Goal: Task Accomplishment & Management: Complete application form

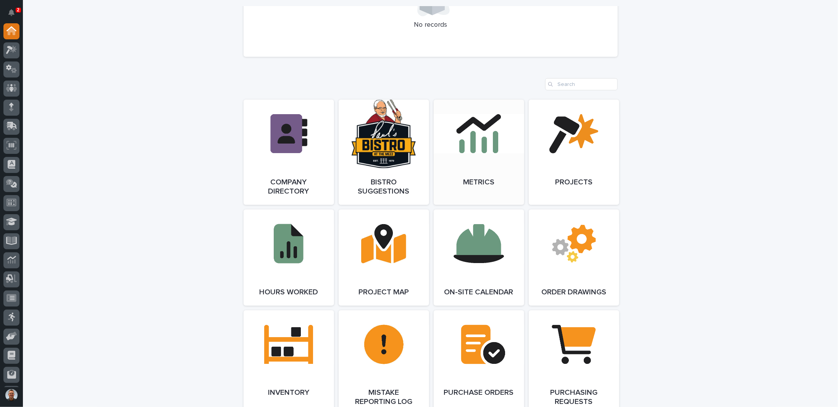
scroll to position [649, 0]
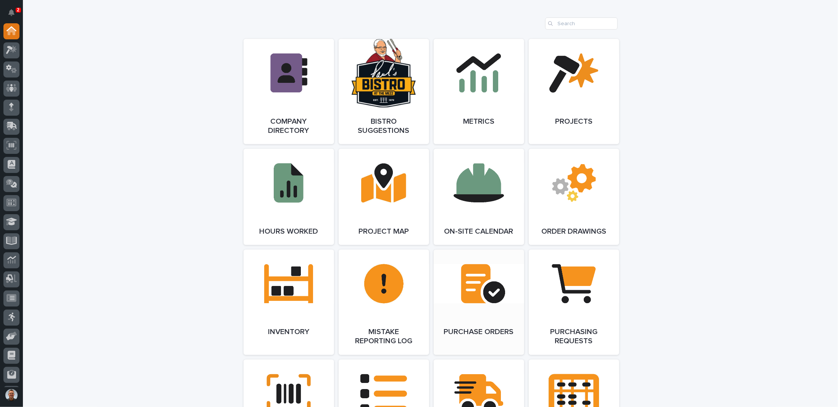
click at [474, 287] on link "Open Link" at bounding box center [479, 302] width 90 height 105
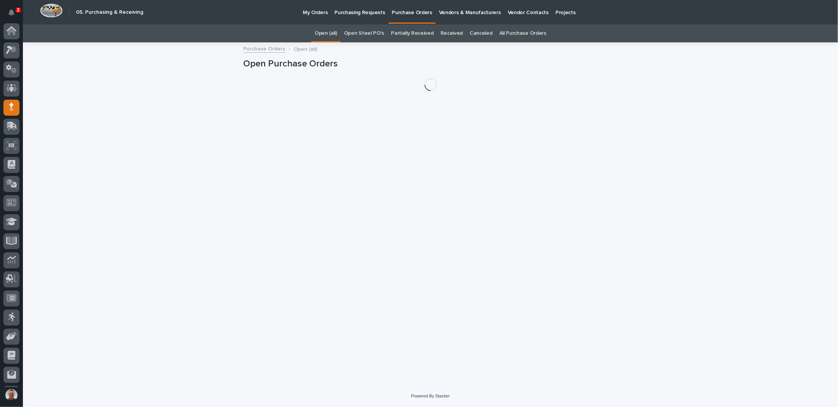
scroll to position [37, 0]
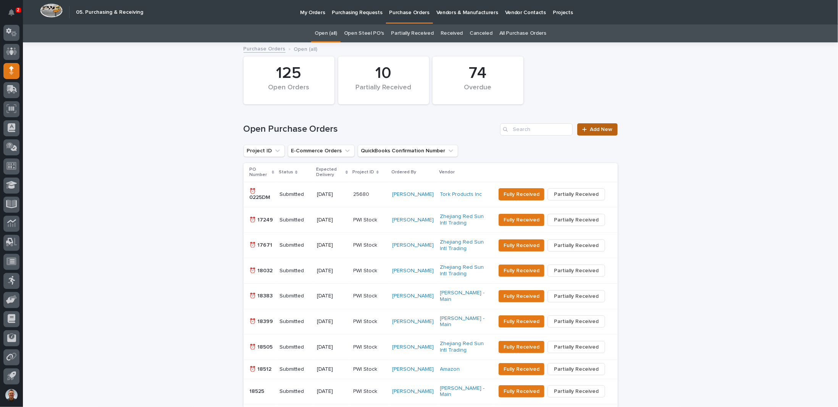
click at [597, 130] on span "Add New" at bounding box center [601, 129] width 23 height 5
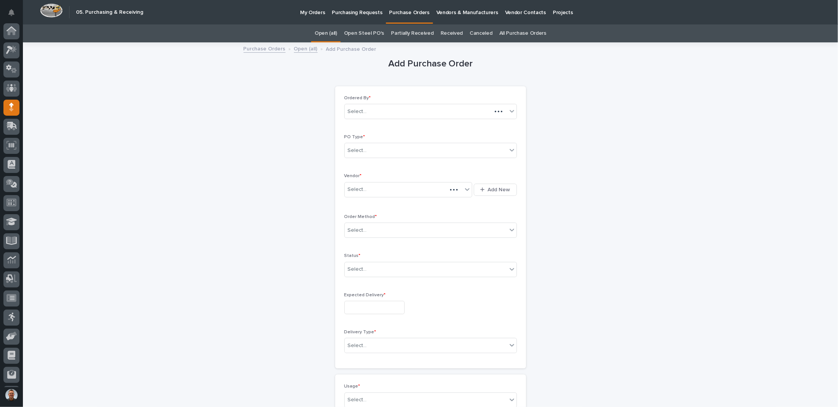
scroll to position [37, 0]
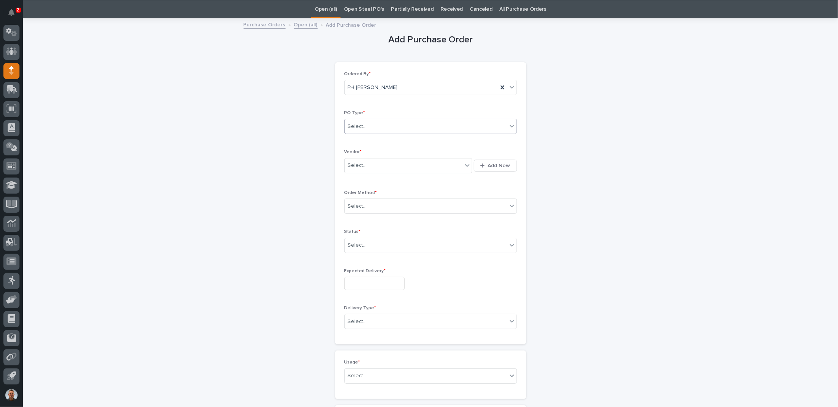
click at [386, 125] on div "Select..." at bounding box center [426, 126] width 162 height 13
click at [357, 153] on div "Paper" at bounding box center [428, 153] width 172 height 13
click at [360, 164] on div "Select..." at bounding box center [357, 165] width 19 height 8
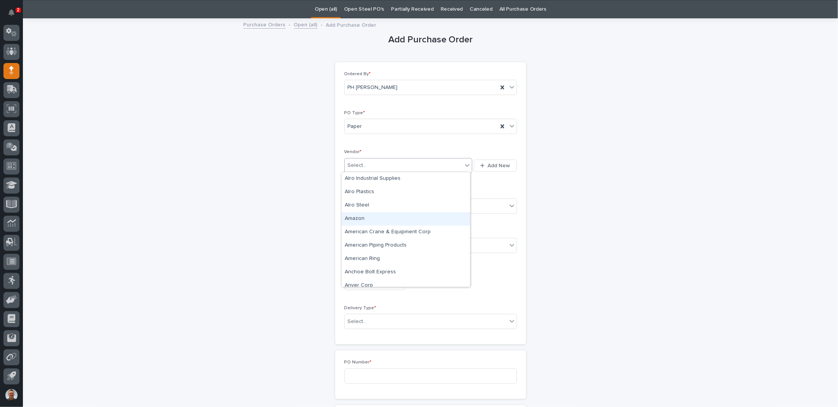
click at [361, 218] on div "Amazon" at bounding box center [406, 218] width 128 height 13
click at [368, 205] on div "Select..." at bounding box center [426, 206] width 162 height 13
click at [356, 219] on div "Online Order" at bounding box center [428, 219] width 172 height 13
click at [370, 244] on div "Select..." at bounding box center [426, 245] width 162 height 13
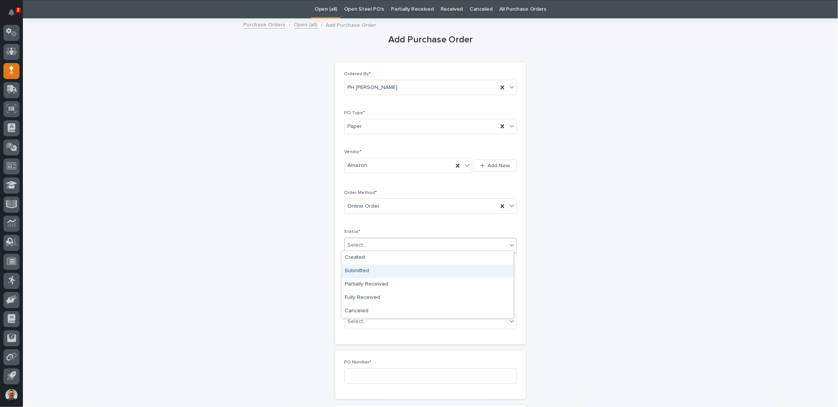
click at [368, 269] on div "Submitted" at bounding box center [428, 271] width 172 height 13
click at [377, 277] on input "text" at bounding box center [374, 283] width 60 height 13
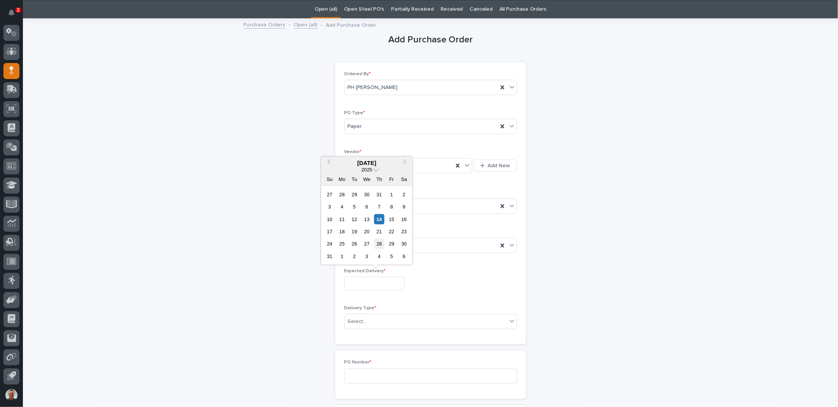
click at [379, 245] on div "28" at bounding box center [379, 244] width 10 height 10
type input "**********"
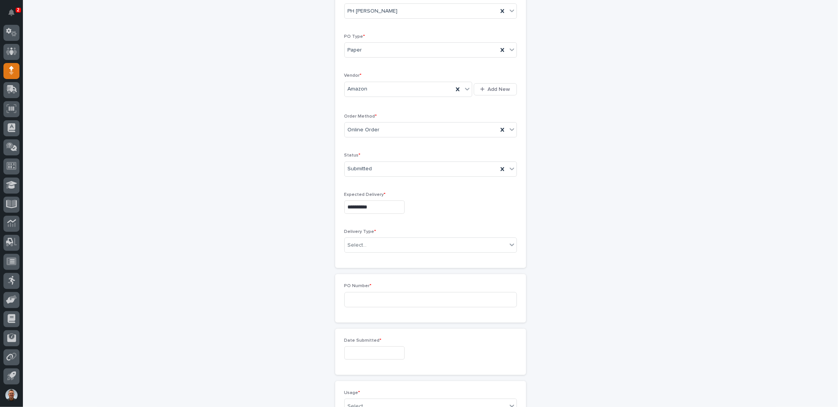
scroll to position [139, 0]
click at [392, 201] on div "Select..." at bounding box center [426, 207] width 162 height 13
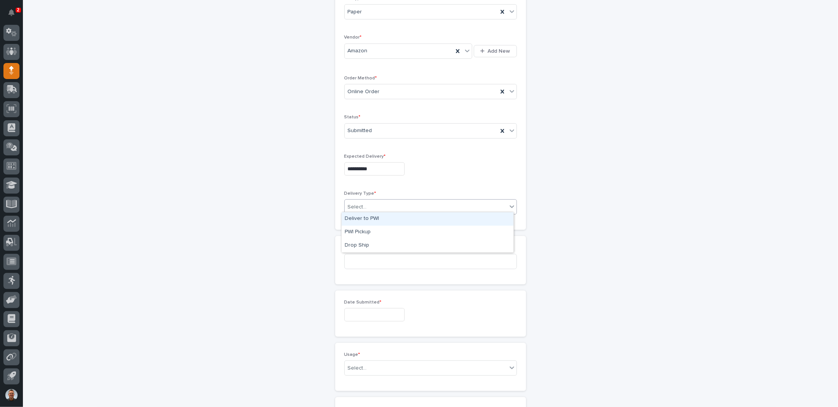
click at [366, 218] on div "Deliver to PWI" at bounding box center [428, 218] width 172 height 13
click at [373, 259] on input at bounding box center [430, 261] width 173 height 15
type input "7339PH"
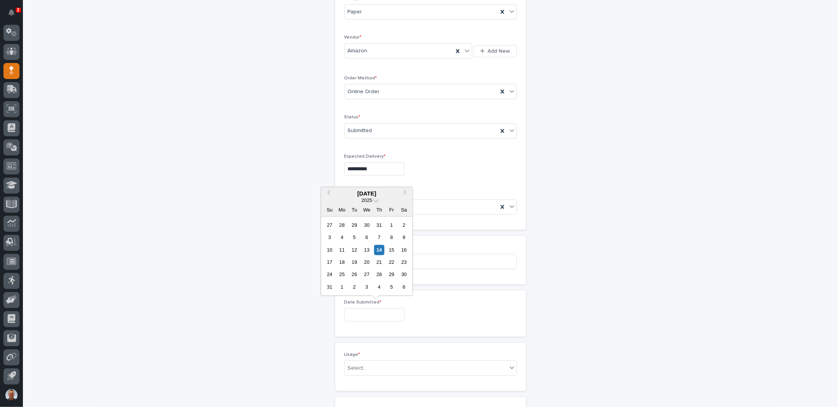
click at [382, 308] on input "text" at bounding box center [374, 314] width 60 height 13
click at [355, 250] on div "12" at bounding box center [354, 250] width 10 height 10
type input "**********"
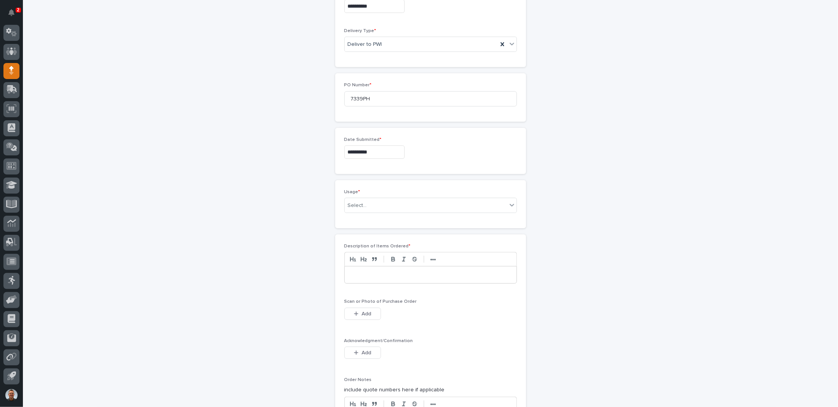
scroll to position [329, 0]
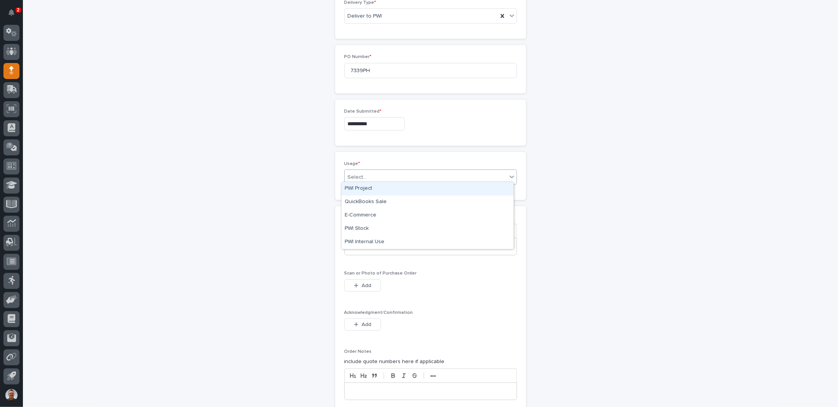
click at [375, 174] on div "Select..." at bounding box center [426, 177] width 162 height 13
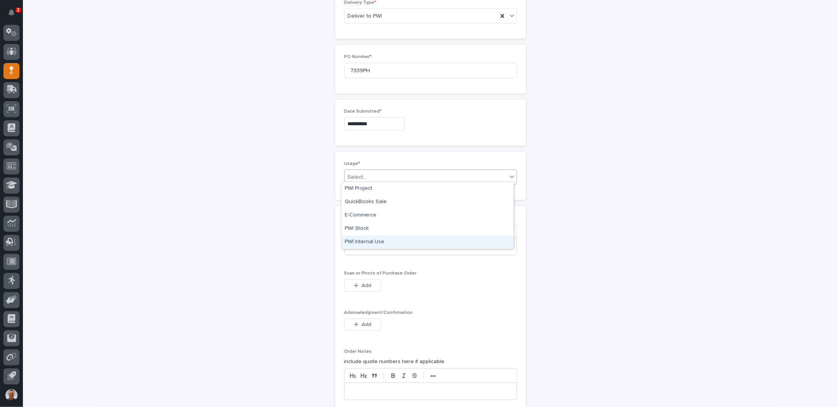
click at [364, 243] on div "PWI Internal Use" at bounding box center [428, 241] width 172 height 13
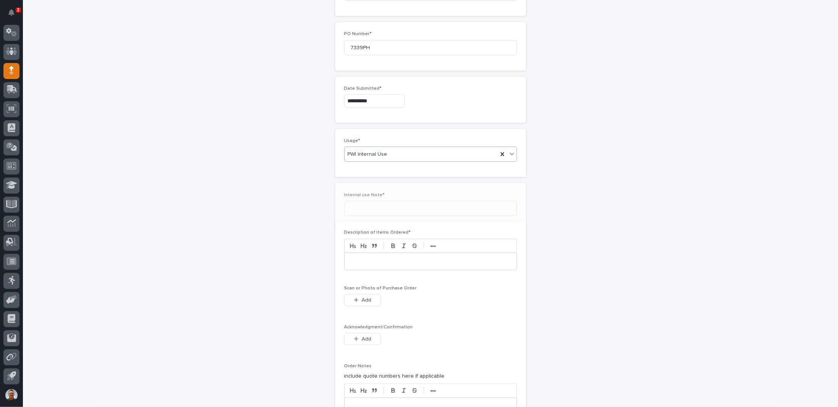
scroll to position [356, 0]
click at [361, 201] on input at bounding box center [430, 204] width 173 height 15
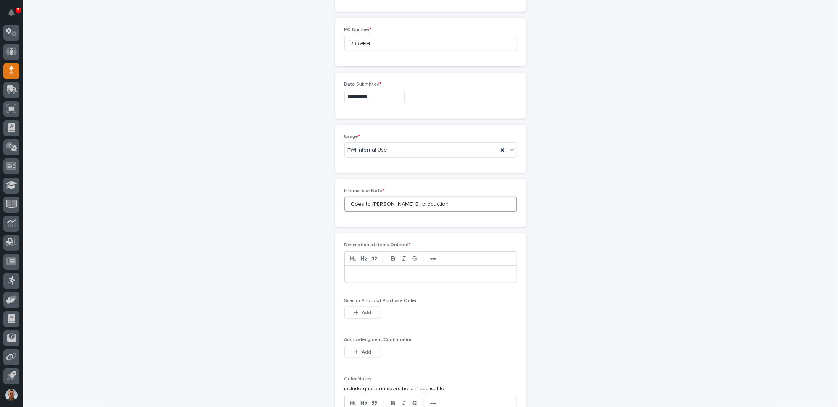
type input "Goes to Leon B1 production"
click at [382, 271] on p at bounding box center [430, 274] width 160 height 8
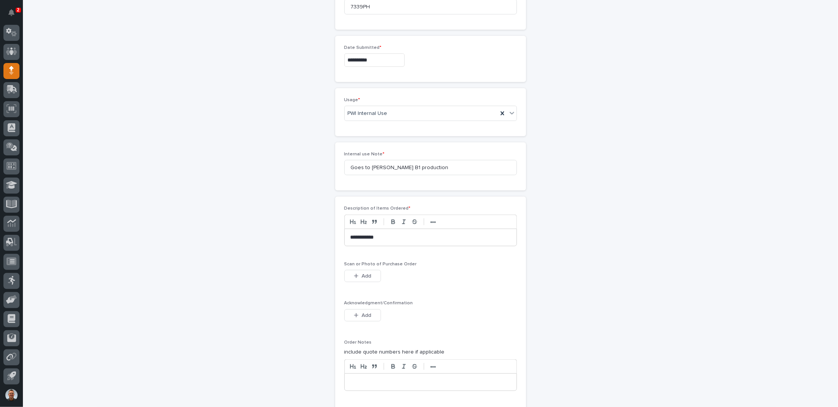
scroll to position [433, 0]
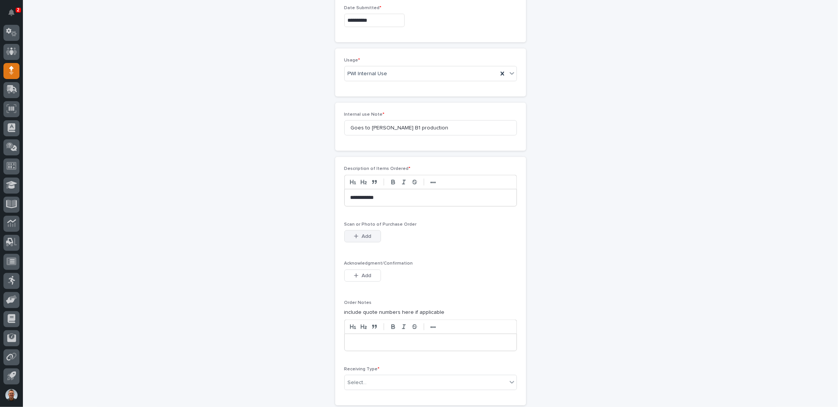
click at [364, 234] on span "Add" at bounding box center [366, 236] width 10 height 5
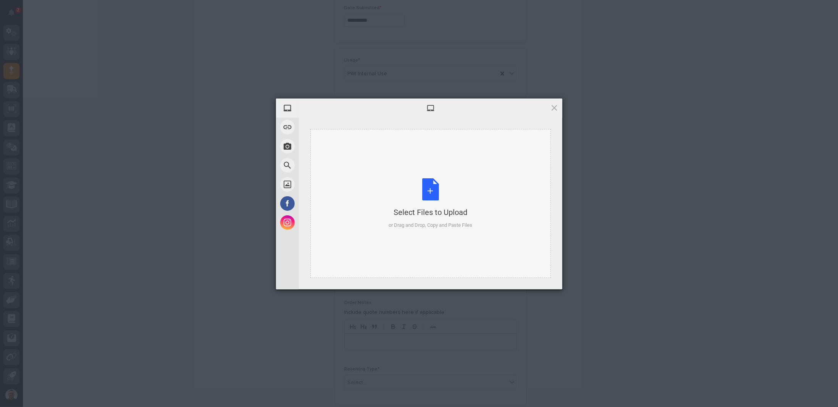
click at [428, 190] on div "Select Files to Upload or Drag and Drop, Copy and Paste Files" at bounding box center [431, 203] width 84 height 51
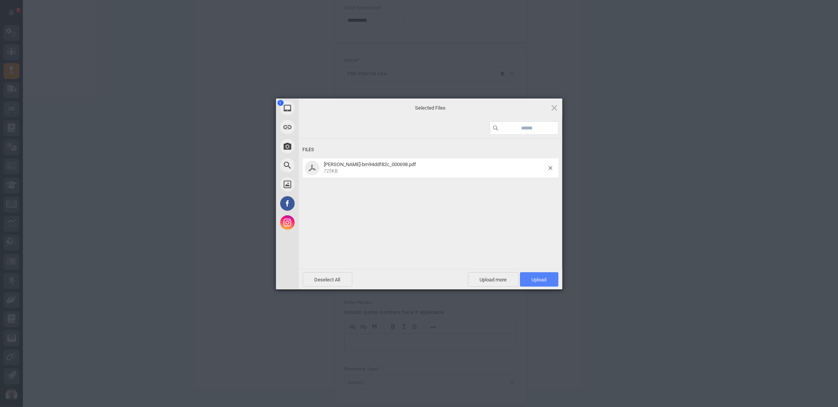
click at [533, 277] on span "Upload 1" at bounding box center [539, 280] width 15 height 6
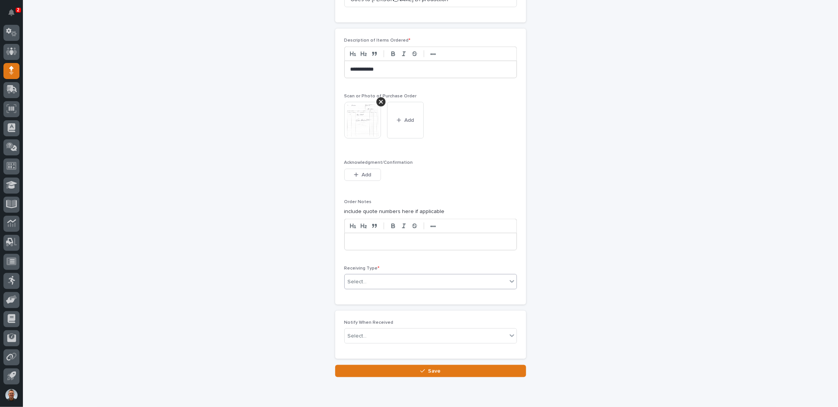
scroll to position [586, 0]
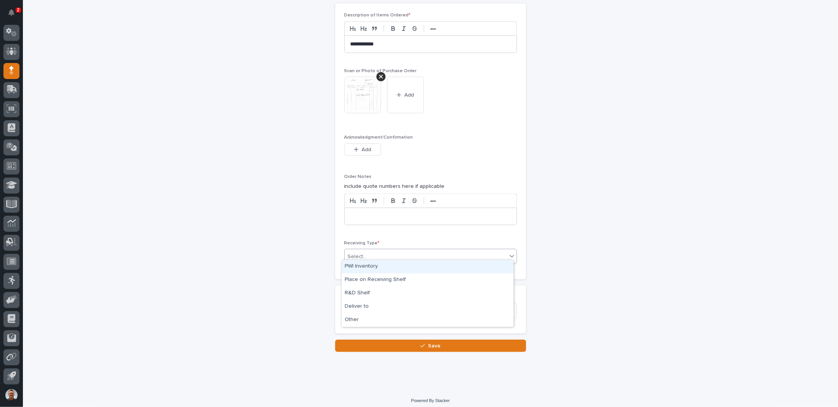
click at [421, 253] on div "Select..." at bounding box center [426, 256] width 162 height 13
click at [366, 305] on div "Deliver to" at bounding box center [428, 306] width 172 height 13
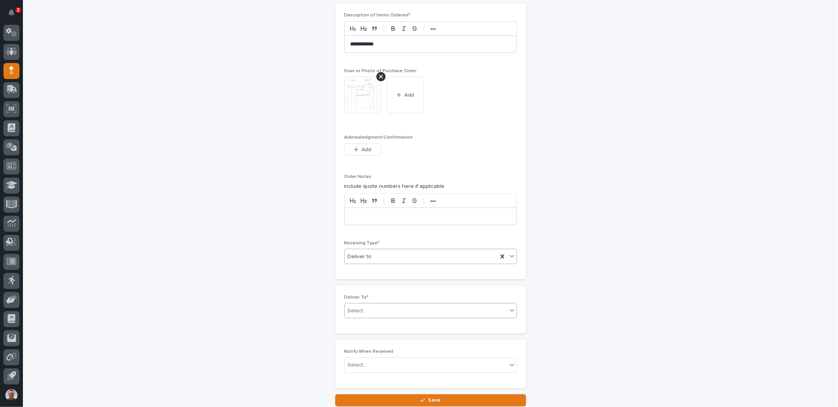
click at [368, 305] on div "Select..." at bounding box center [426, 311] width 162 height 13
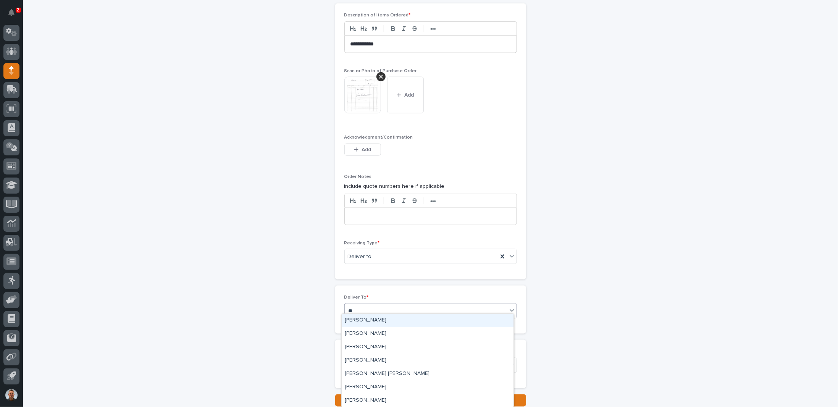
type input "***"
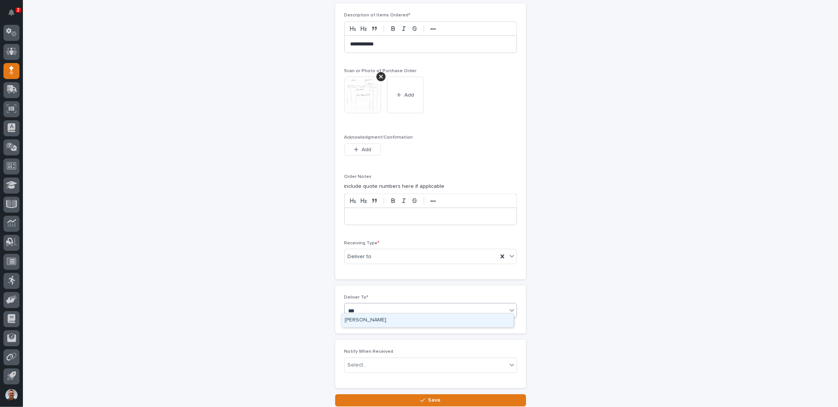
click at [362, 318] on div "Leon Miller" at bounding box center [428, 320] width 172 height 13
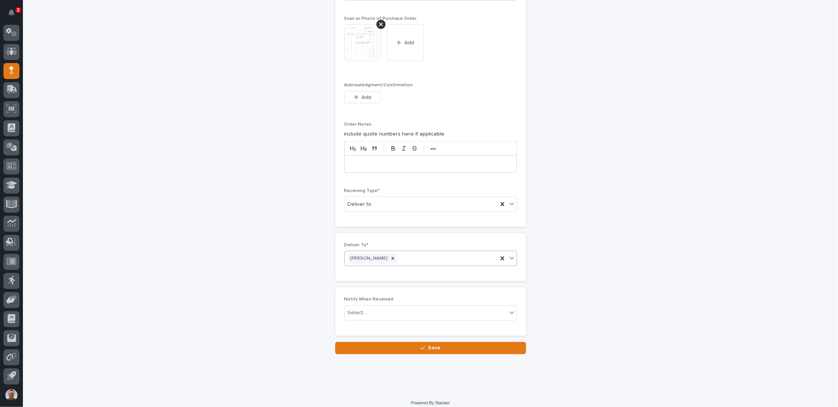
scroll to position [640, 0]
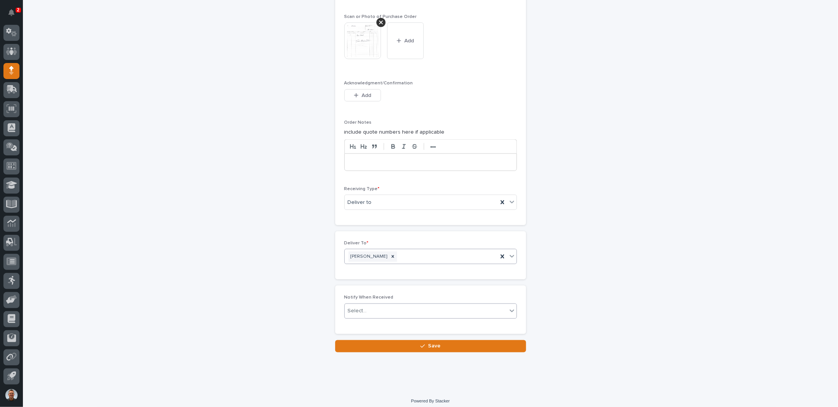
click at [399, 306] on div "Select..." at bounding box center [426, 311] width 162 height 13
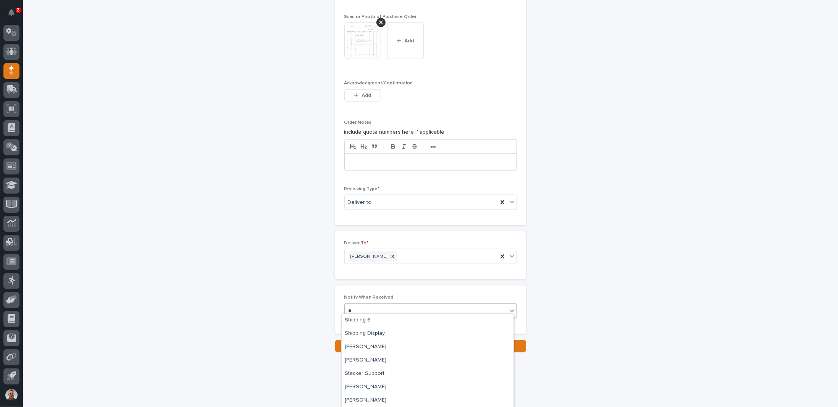
scroll to position [521, 0]
type input "**"
click at [366, 358] on div "PH [PERSON_NAME]" at bounding box center [428, 360] width 172 height 13
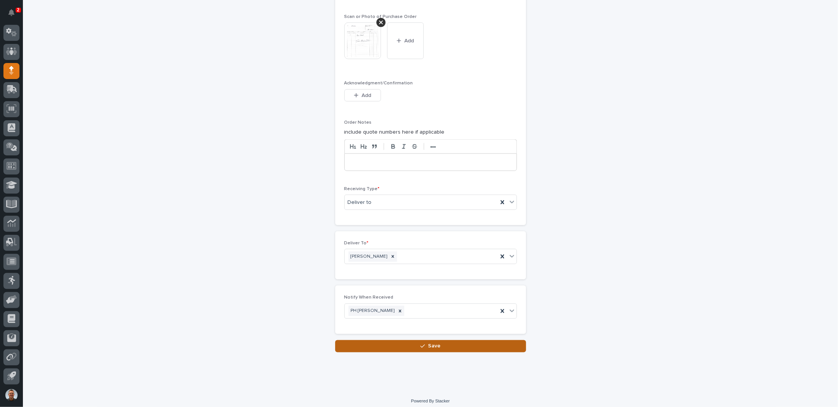
click at [398, 341] on button "Save" at bounding box center [430, 346] width 191 height 12
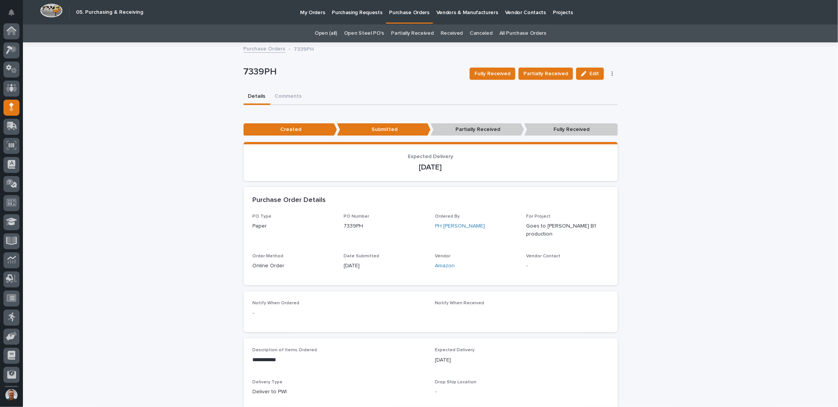
scroll to position [37, 0]
